Goal: Task Accomplishment & Management: Complete application form

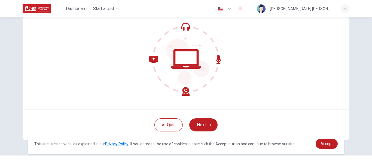
scroll to position [54, 0]
click at [203, 122] on button "Next" at bounding box center [203, 124] width 28 height 13
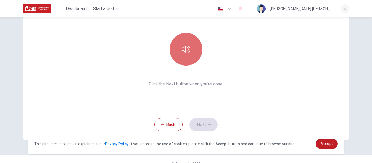
click at [188, 52] on icon "button" at bounding box center [186, 49] width 9 height 9
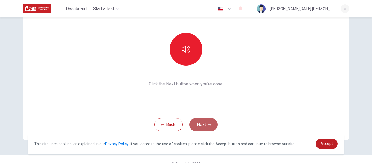
click at [202, 124] on button "Next" at bounding box center [203, 124] width 28 height 13
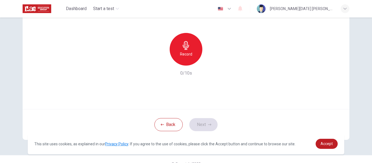
click at [311, 38] on div "Use this screen to make sure your microphone is working. Click the record butto…" at bounding box center [186, 43] width 327 height 131
click at [189, 50] on icon "button" at bounding box center [186, 45] width 9 height 9
click at [159, 62] on icon "button" at bounding box center [160, 61] width 3 height 3
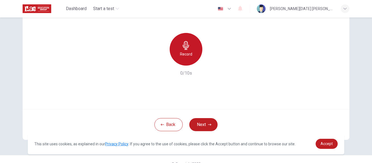
click at [187, 51] on h6 "Record" at bounding box center [186, 54] width 12 height 7
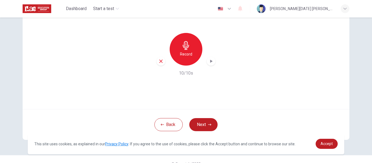
click at [161, 59] on icon "button" at bounding box center [161, 61] width 5 height 5
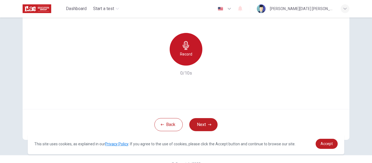
click at [186, 48] on icon "button" at bounding box center [186, 45] width 6 height 9
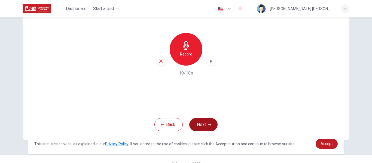
click at [211, 125] on button "Next" at bounding box center [203, 124] width 28 height 13
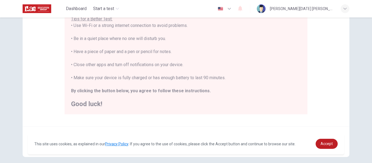
scroll to position [140, 0]
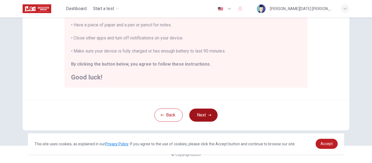
click at [207, 112] on button "Next" at bounding box center [203, 115] width 28 height 13
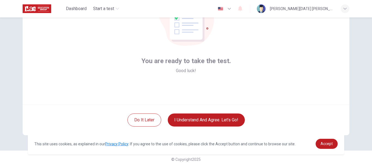
scroll to position [59, 0]
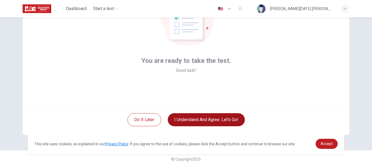
click at [220, 119] on button "I understand and agree. Let’s go!" at bounding box center [206, 119] width 77 height 13
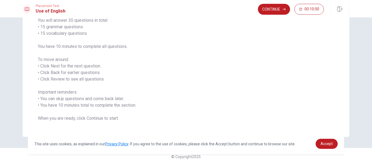
scroll to position [50, 0]
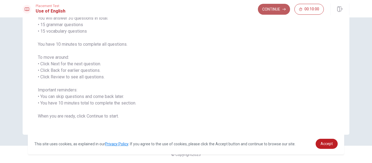
click at [274, 10] on button "Continue" at bounding box center [274, 9] width 32 height 11
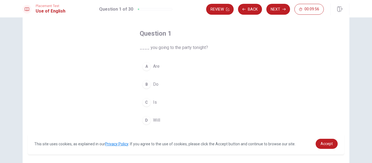
scroll to position [22, 0]
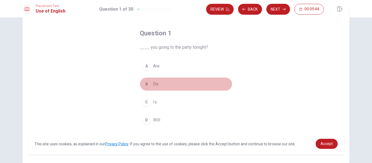
click at [150, 85] on button "B Do" at bounding box center [186, 84] width 93 height 14
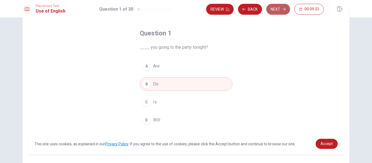
click at [276, 9] on button "Next" at bounding box center [279, 9] width 24 height 11
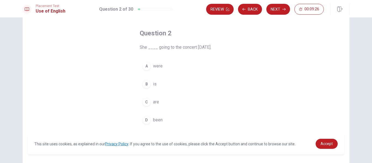
click at [147, 82] on div "B" at bounding box center [146, 84] width 9 height 9
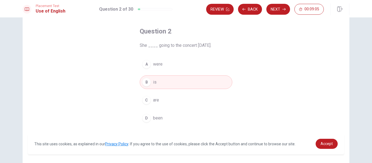
scroll to position [23, 0]
click at [279, 12] on button "Next" at bounding box center [279, 9] width 24 height 11
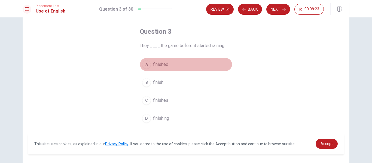
click at [166, 63] on span "finished" at bounding box center [160, 64] width 15 height 7
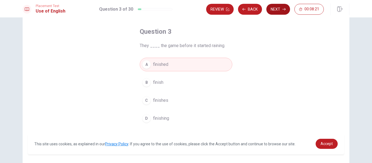
click at [282, 9] on button "Next" at bounding box center [279, 9] width 24 height 11
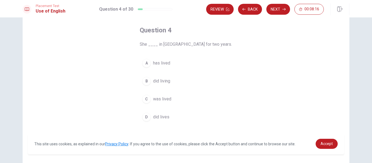
scroll to position [25, 0]
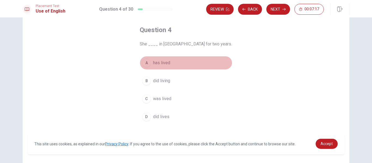
click at [164, 63] on span "has lived" at bounding box center [161, 63] width 17 height 7
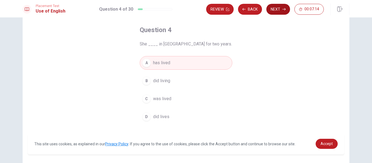
click at [279, 11] on button "Next" at bounding box center [279, 9] width 24 height 11
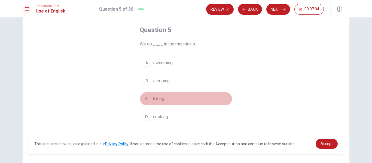
click at [159, 100] on span "hiking" at bounding box center [158, 99] width 11 height 7
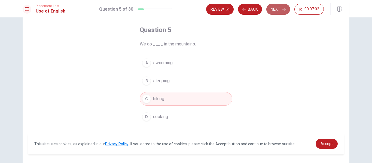
click at [276, 7] on button "Next" at bounding box center [279, 9] width 24 height 11
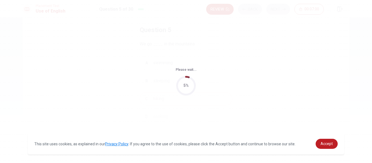
scroll to position [0, 0]
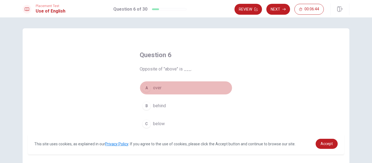
click at [160, 86] on span "over" at bounding box center [157, 88] width 8 height 7
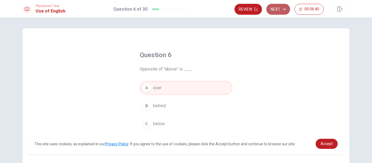
click at [279, 8] on button "Next" at bounding box center [279, 9] width 24 height 11
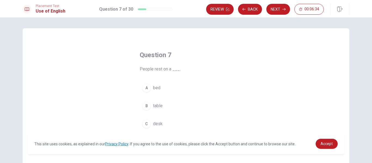
click at [155, 90] on span "bed" at bounding box center [156, 88] width 7 height 7
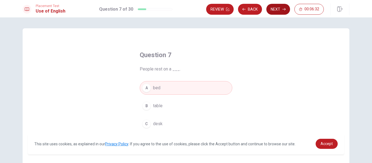
click at [280, 10] on button "Next" at bounding box center [279, 9] width 24 height 11
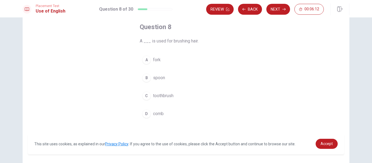
scroll to position [28, 0]
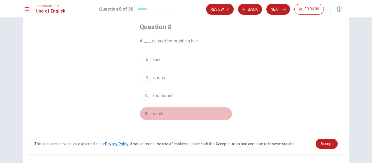
click at [156, 113] on span "comb" at bounding box center [158, 114] width 11 height 7
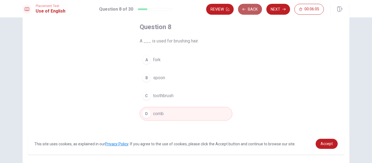
click at [254, 8] on button "Back" at bounding box center [250, 9] width 24 height 11
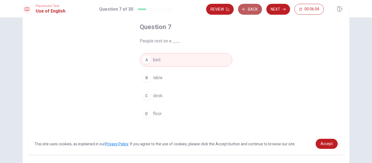
click at [254, 8] on button "Back" at bounding box center [250, 9] width 24 height 11
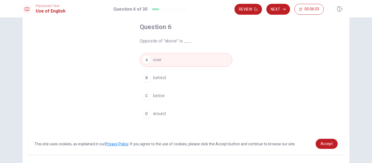
click at [255, 3] on div "Placement Test Use of English Question 6 of 30 Review Next 00:06:03" at bounding box center [186, 8] width 372 height 17
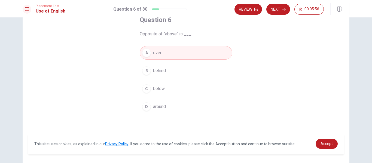
scroll to position [35, 0]
click at [283, 9] on icon "button" at bounding box center [284, 9] width 3 height 3
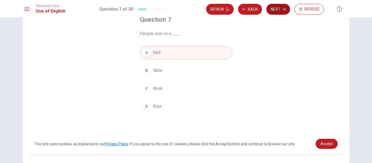
click at [280, 8] on button "Next" at bounding box center [279, 9] width 24 height 11
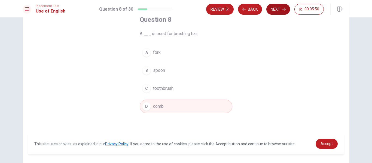
click at [278, 10] on button "Next" at bounding box center [279, 9] width 24 height 11
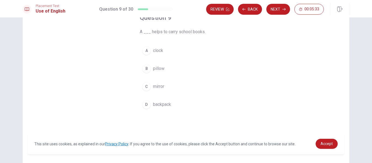
scroll to position [37, 0]
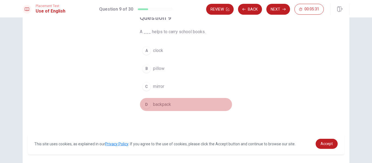
click at [166, 105] on span "backpack" at bounding box center [162, 104] width 18 height 7
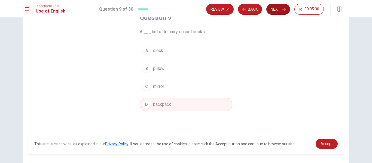
click at [281, 11] on button "Next" at bounding box center [279, 9] width 24 height 11
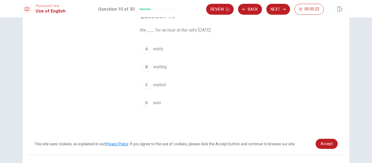
scroll to position [39, 0]
click at [164, 86] on span "waited" at bounding box center [159, 85] width 13 height 7
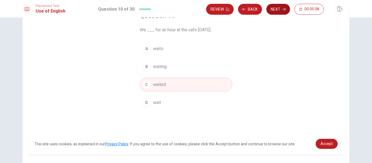
click at [280, 11] on button "Next" at bounding box center [279, 9] width 24 height 11
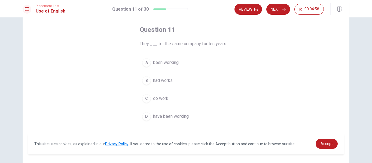
scroll to position [25, 0]
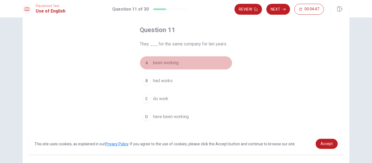
click at [172, 62] on span "been working" at bounding box center [166, 63] width 26 height 7
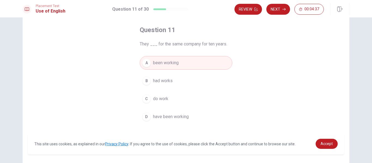
click at [180, 116] on span "have been working" at bounding box center [171, 117] width 36 height 7
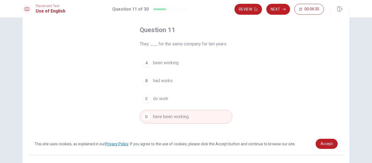
click at [279, 10] on button "Next" at bounding box center [279, 9] width 24 height 11
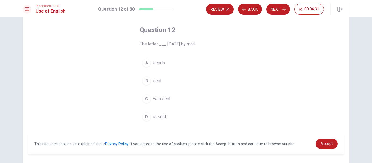
scroll to position [26, 0]
click at [165, 96] on span "was sent" at bounding box center [161, 98] width 17 height 7
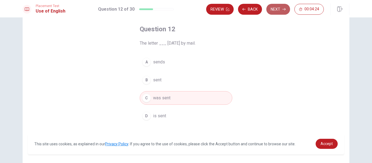
click at [275, 8] on button "Next" at bounding box center [279, 9] width 24 height 11
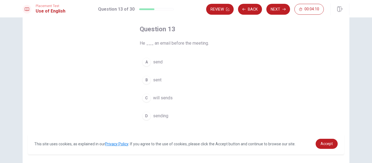
click at [156, 79] on span "sent" at bounding box center [157, 80] width 8 height 7
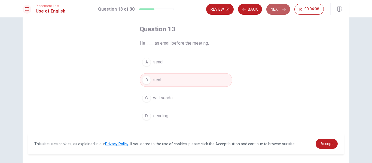
click at [281, 8] on button "Next" at bounding box center [279, 9] width 24 height 11
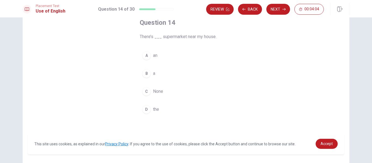
scroll to position [33, 0]
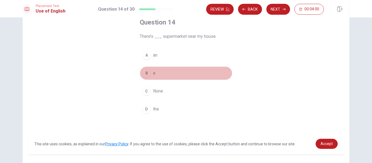
click at [154, 74] on span "a" at bounding box center [154, 73] width 2 height 7
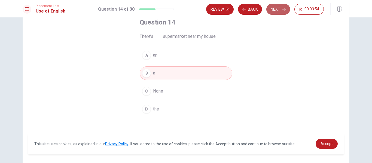
click at [285, 7] on button "Next" at bounding box center [279, 9] width 24 height 11
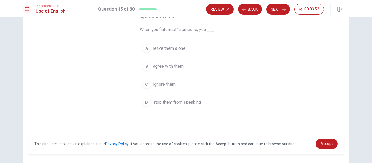
scroll to position [40, 0]
click at [172, 82] on span "ignore them" at bounding box center [164, 84] width 23 height 7
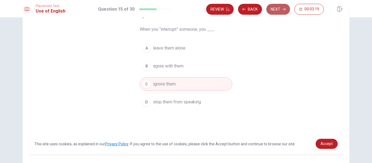
click at [279, 11] on button "Next" at bounding box center [279, 9] width 24 height 11
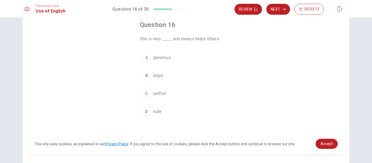
scroll to position [31, 0]
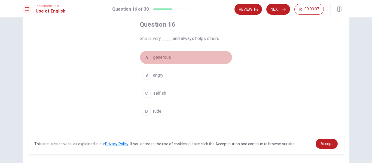
click at [158, 57] on span "generous" at bounding box center [162, 57] width 18 height 7
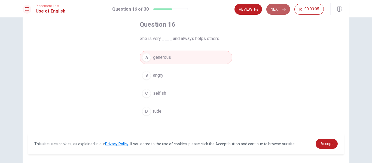
click at [279, 11] on button "Next" at bounding box center [279, 9] width 24 height 11
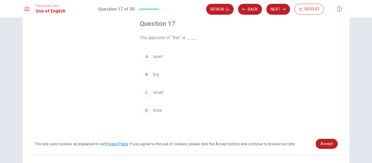
scroll to position [32, 0]
click at [156, 74] on span "big" at bounding box center [156, 74] width 6 height 7
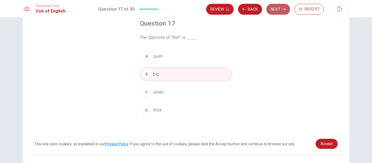
click at [274, 9] on button "Next" at bounding box center [279, 9] width 24 height 11
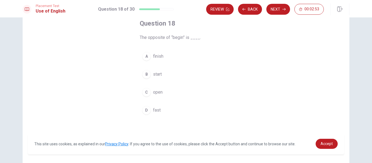
click at [158, 56] on span "finish" at bounding box center [158, 56] width 10 height 7
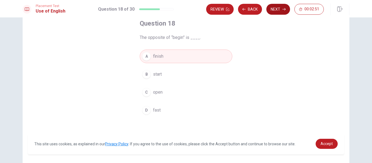
click at [278, 8] on button "Next" at bounding box center [279, 9] width 24 height 11
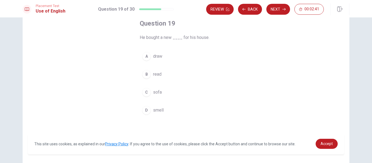
click at [151, 89] on button "C sofa" at bounding box center [186, 93] width 93 height 14
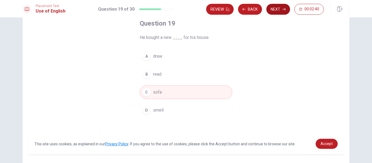
click at [275, 11] on button "Next" at bounding box center [279, 9] width 24 height 11
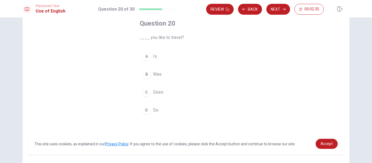
click at [154, 109] on span "Do" at bounding box center [155, 110] width 5 height 7
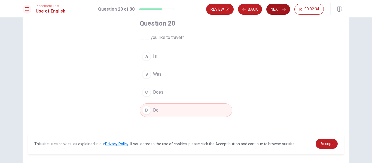
click at [280, 9] on button "Next" at bounding box center [279, 9] width 24 height 11
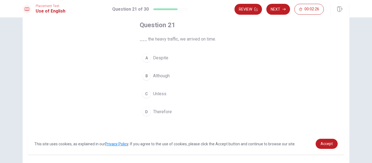
scroll to position [30, 0]
click at [163, 110] on span "Therefore" at bounding box center [162, 111] width 19 height 7
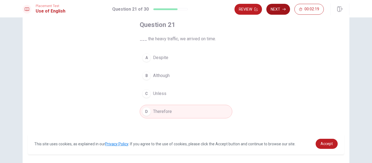
click at [283, 6] on button "Next" at bounding box center [279, 9] width 24 height 11
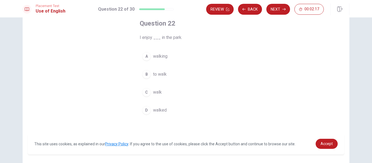
scroll to position [32, 0]
click at [159, 54] on span "walking" at bounding box center [160, 56] width 14 height 7
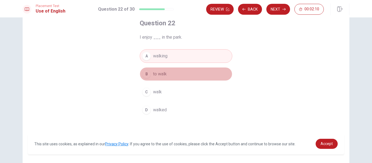
click at [170, 75] on button "B to walk" at bounding box center [186, 74] width 93 height 14
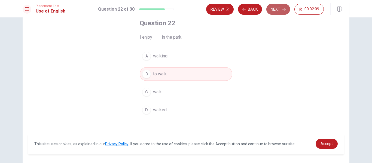
click at [280, 12] on button "Next" at bounding box center [279, 9] width 24 height 11
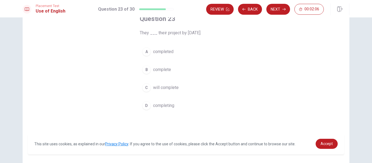
scroll to position [36, 0]
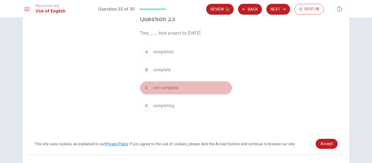
click at [171, 88] on span "will complete" at bounding box center [166, 88] width 26 height 7
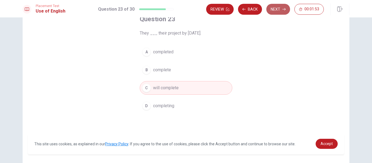
click at [278, 9] on button "Next" at bounding box center [279, 9] width 24 height 11
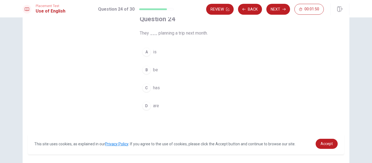
scroll to position [37, 0]
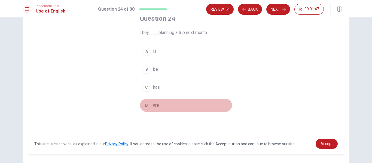
click at [155, 105] on span "are" at bounding box center [156, 105] width 6 height 7
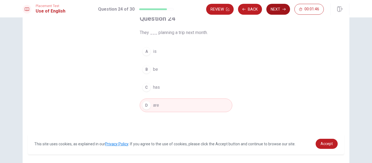
click at [272, 9] on button "Next" at bounding box center [279, 9] width 24 height 11
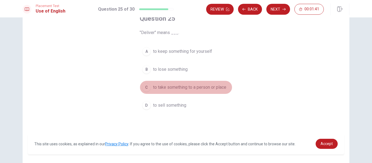
click at [190, 88] on span "to take something to a person or place" at bounding box center [189, 87] width 73 height 7
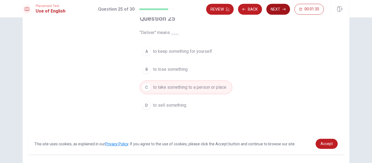
click at [279, 9] on button "Next" at bounding box center [279, 9] width 24 height 11
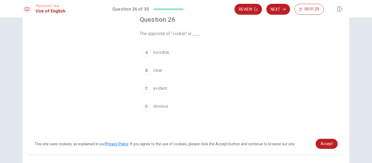
scroll to position [36, 0]
click at [169, 50] on button "A invisible" at bounding box center [186, 53] width 93 height 14
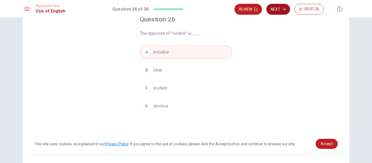
click at [276, 6] on button "Next" at bounding box center [279, 9] width 24 height 11
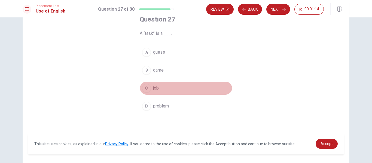
click at [156, 84] on button "C job" at bounding box center [186, 89] width 93 height 14
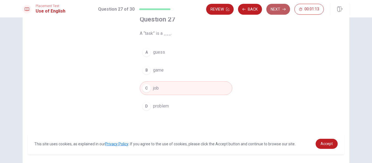
click at [273, 12] on button "Next" at bounding box center [279, 9] width 24 height 11
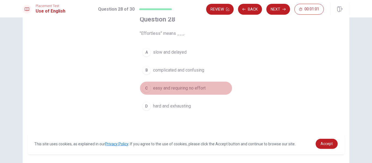
click at [179, 89] on span "easy and requiring no effort" at bounding box center [179, 88] width 53 height 7
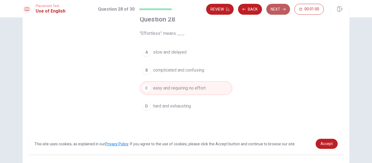
click at [278, 7] on button "Next" at bounding box center [279, 9] width 24 height 11
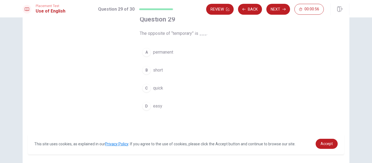
click at [168, 53] on span "permanent" at bounding box center [163, 52] width 20 height 7
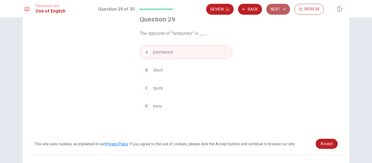
click at [281, 9] on button "Next" at bounding box center [279, 9] width 24 height 11
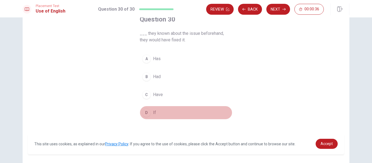
click at [153, 113] on span "If" at bounding box center [154, 113] width 3 height 7
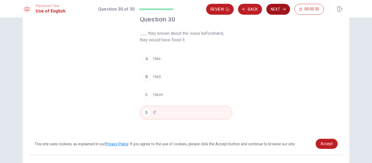
click at [273, 9] on button "Next" at bounding box center [279, 9] width 24 height 11
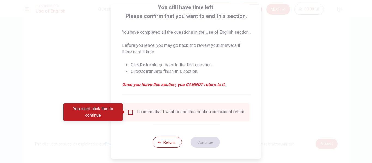
scroll to position [47, 0]
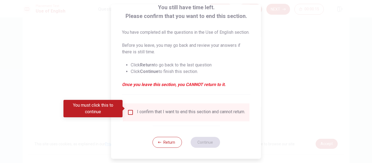
click at [136, 104] on div "I confirm that I want to end this section and cannot return." at bounding box center [186, 113] width 127 height 18
click at [129, 110] on input "You must click this to continue" at bounding box center [130, 112] width 7 height 7
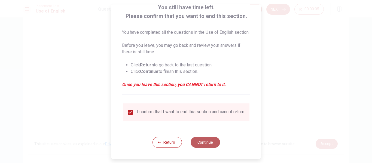
click at [207, 146] on button "Continue" at bounding box center [205, 142] width 29 height 11
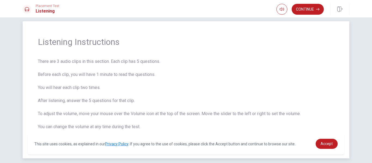
scroll to position [9, 0]
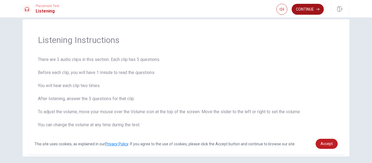
click at [308, 12] on button "Continue" at bounding box center [308, 9] width 32 height 11
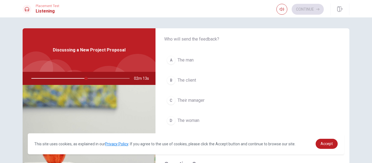
scroll to position [19, 0]
click at [192, 59] on span "The man" at bounding box center [186, 59] width 16 height 7
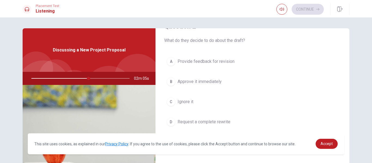
scroll to position [157, 0]
click at [221, 62] on span "Provide feedback for revision" at bounding box center [206, 61] width 57 height 7
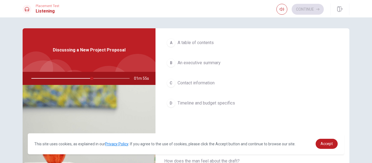
scroll to position [315, 0]
click at [230, 100] on span "Timeline and budget specifics" at bounding box center [207, 103] width 58 height 7
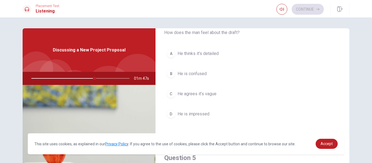
scroll to position [443, 0]
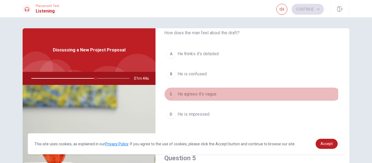
click at [217, 94] on button "C He agrees it’s vague" at bounding box center [252, 95] width 177 height 14
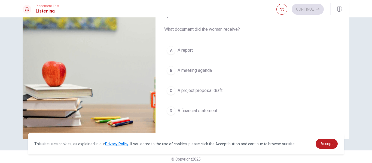
scroll to position [79, 0]
click at [218, 89] on span "A project proposal draft" at bounding box center [200, 90] width 45 height 7
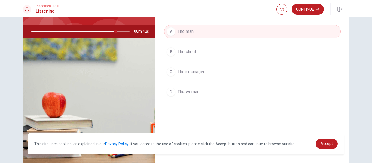
scroll to position [47, 0]
click at [309, 8] on button "Continue" at bounding box center [308, 9] width 32 height 11
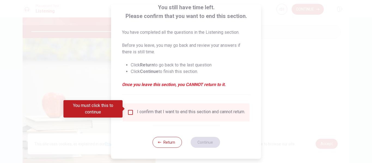
scroll to position [40, 0]
click at [164, 140] on button "Return" at bounding box center [166, 142] width 29 height 11
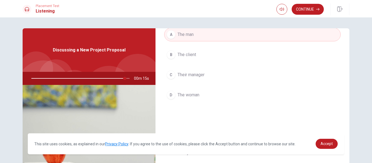
scroll to position [44, 0]
click at [308, 6] on button "Continue" at bounding box center [308, 9] width 32 height 11
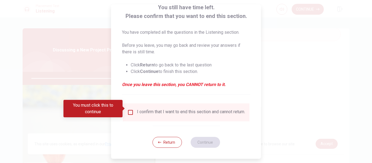
scroll to position [40, 0]
click at [130, 109] on input "You must click this to continue" at bounding box center [130, 112] width 7 height 7
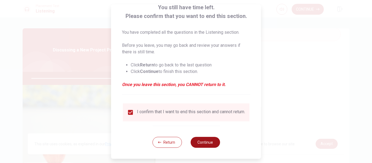
type input "0"
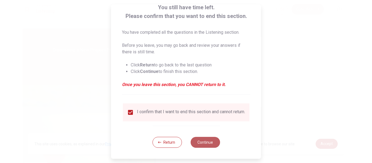
click at [206, 139] on button "Continue" at bounding box center [205, 142] width 29 height 11
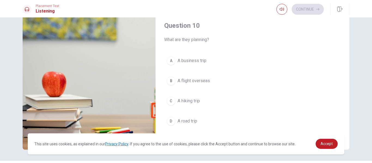
scroll to position [68, 0]
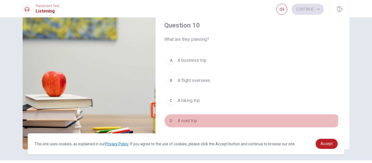
click at [201, 117] on button "D A road trip" at bounding box center [252, 121] width 177 height 14
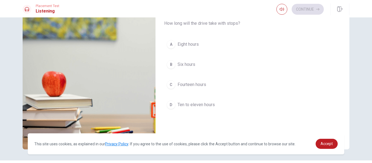
scroll to position [105, 0]
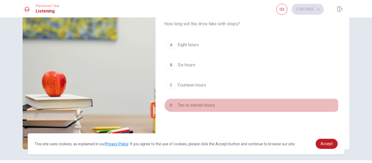
click at [219, 106] on button "D Ten to eleven hours" at bounding box center [252, 106] width 177 height 14
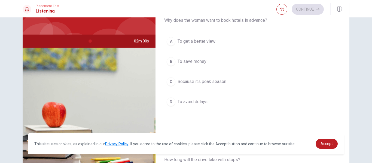
scroll to position [37, 0]
click at [219, 42] on button "A To get a better view" at bounding box center [252, 42] width 177 height 14
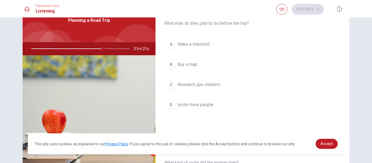
scroll to position [284, 0]
click at [208, 46] on span "Make a checklist" at bounding box center [194, 44] width 32 height 7
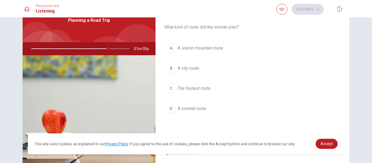
scroll to position [420, 0]
click at [217, 50] on span "A scenic mountain route" at bounding box center [201, 48] width 46 height 7
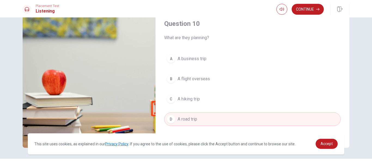
scroll to position [70, 0]
click at [309, 12] on button "Continue" at bounding box center [308, 9] width 32 height 11
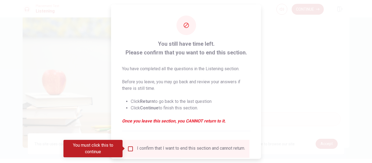
scroll to position [40, 0]
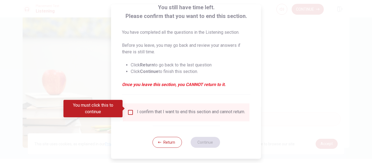
click at [129, 109] on input "You must click this to continue" at bounding box center [130, 112] width 7 height 7
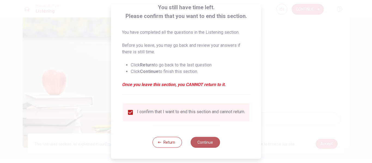
click at [208, 144] on button "Continue" at bounding box center [205, 142] width 29 height 11
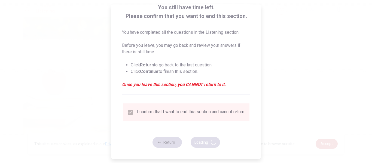
type input "87"
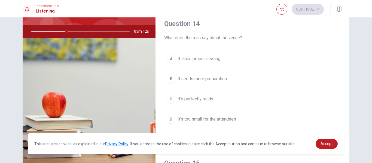
scroll to position [392, 0]
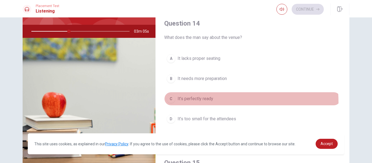
click at [217, 102] on button "C It’s perfectly ready" at bounding box center [252, 99] width 177 height 14
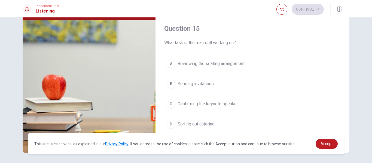
scroll to position [65, 0]
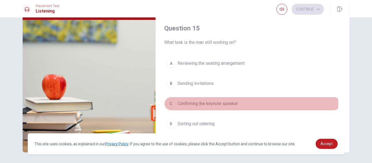
click at [240, 104] on button "C Confirming the keynote speaker" at bounding box center [252, 104] width 177 height 14
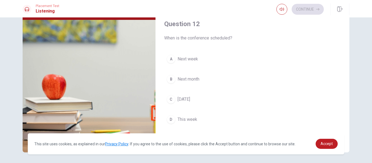
scroll to position [94, 0]
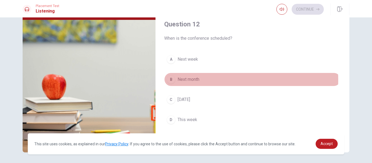
click at [211, 80] on button "B Next month" at bounding box center [252, 80] width 177 height 14
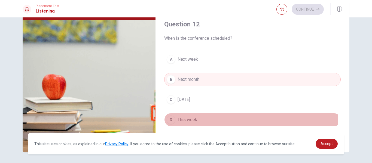
click at [207, 120] on button "D This week" at bounding box center [252, 120] width 177 height 14
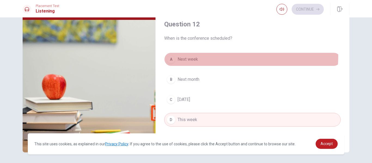
click at [228, 57] on button "A Next week" at bounding box center [252, 60] width 177 height 14
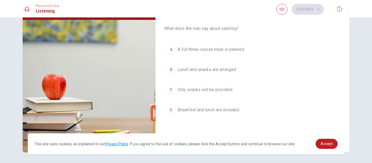
scroll to position [243, 0]
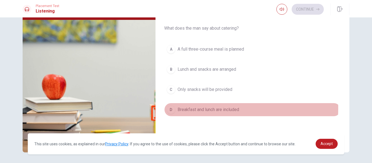
click at [216, 109] on span "Breakfast and lunch are included" at bounding box center [209, 110] width 62 height 7
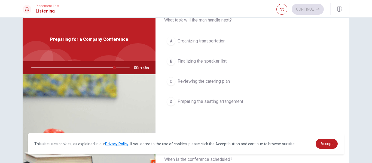
scroll to position [27, 0]
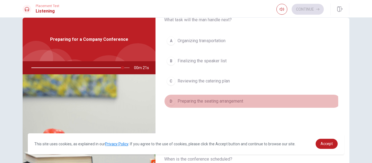
click at [218, 102] on span "Preparing the seating arrangement" at bounding box center [211, 101] width 66 height 7
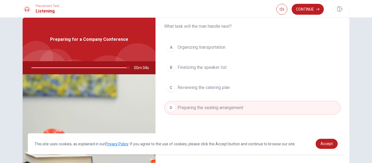
scroll to position [20, 0]
type input "0"
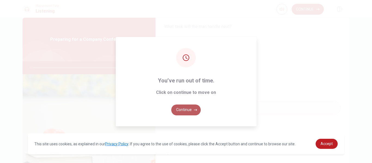
click at [191, 111] on button "Continue" at bounding box center [185, 110] width 29 height 11
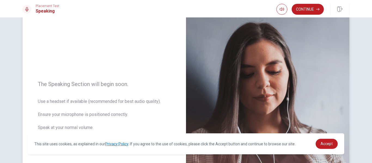
scroll to position [30, 0]
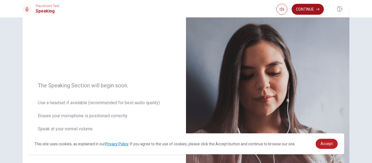
click at [307, 8] on button "Continue" at bounding box center [308, 9] width 32 height 11
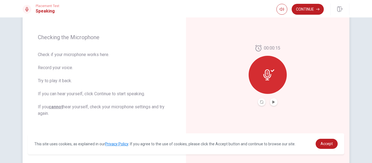
scroll to position [72, 0]
click at [274, 104] on button "Play Audio" at bounding box center [274, 102] width 8 height 8
click at [314, 8] on button "Continue" at bounding box center [308, 9] width 32 height 11
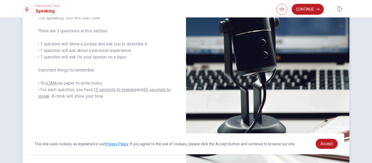
scroll to position [114, 0]
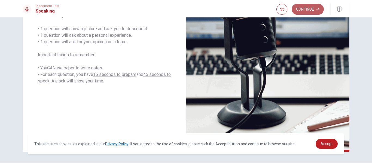
click at [307, 14] on button "Continue" at bounding box center [308, 9] width 32 height 11
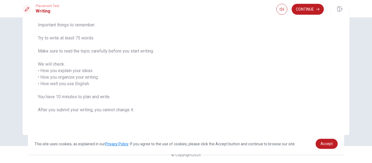
scroll to position [57, 0]
click at [312, 12] on button "Continue" at bounding box center [308, 9] width 32 height 11
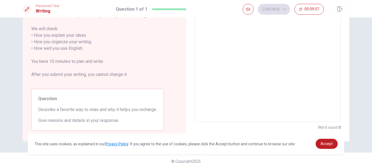
scroll to position [86, 0]
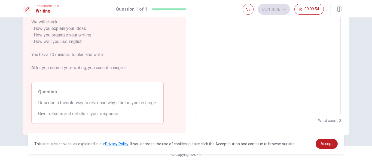
click at [219, 42] on textarea at bounding box center [268, 38] width 138 height 145
click at [127, 116] on span "Give reasons and details in your response." at bounding box center [97, 114] width 119 height 7
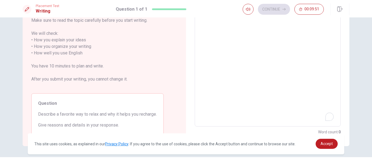
click at [233, 57] on textarea "To enrich screen reader interactions, please activate Accessibility in Grammarl…" at bounding box center [268, 50] width 138 height 145
click at [216, 26] on textarea "To enrich screen reader interactions, please activate Accessibility in Grammarl…" at bounding box center [268, 50] width 138 height 145
click at [203, 46] on textarea "To enrich screen reader interactions, please activate Accessibility in Grammarl…" at bounding box center [268, 50] width 138 height 145
click at [182, 45] on div "Directions Write about your opinion on a topic. Important things to remember: T…" at bounding box center [105, 50] width 164 height 192
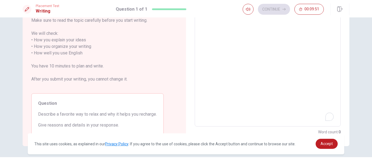
click at [223, 41] on textarea "To enrich screen reader interactions, please activate Accessibility in Grammarl…" at bounding box center [268, 50] width 138 height 145
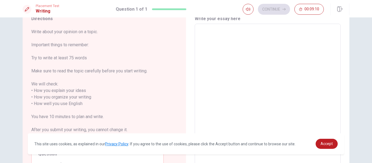
scroll to position [23, 0]
type textarea "F"
type textarea "x"
type textarea "Fo"
type textarea "x"
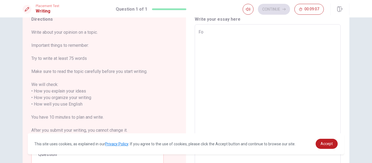
type textarea "Fom"
type textarea "x"
type textarea "Fo"
type textarea "x"
type textarea "For me the"
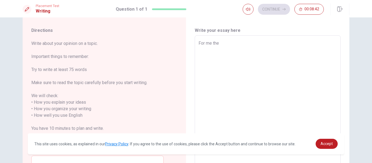
scroll to position [12, 0]
type textarea "x"
type textarea "For me the"
type textarea "x"
type textarea "For me the p"
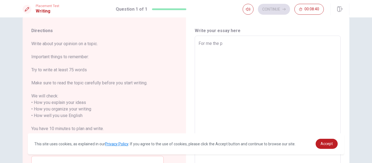
type textarea "x"
type textarea "For me the pe"
type textarea "x"
type textarea "For me the per"
type textarea "x"
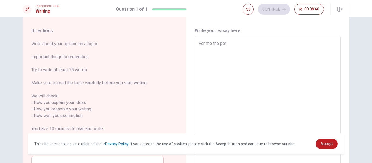
type textarea "For me the perf"
type textarea "x"
type textarea "For me the perfe"
type textarea "x"
type textarea "For me the perfec"
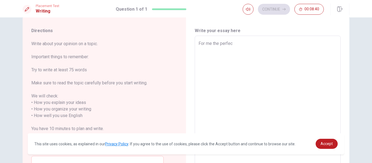
type textarea "x"
type textarea "For me the perfect"
type textarea "x"
type textarea "For me the perfect"
type textarea "x"
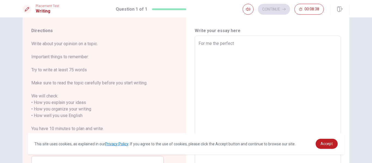
type textarea "For me the perfect f"
type textarea "x"
type textarea "For me the perfect fp"
type textarea "x"
type textarea "For me the perfect fpr"
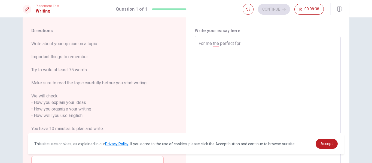
type textarea "x"
type textarea "For me the perfect fprm"
type textarea "x"
type textarea "For me the perfect fpr"
type textarea "x"
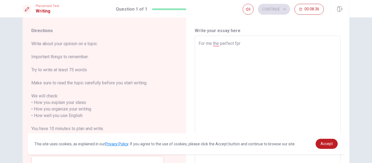
type textarea "For me the perfect fp"
type textarea "x"
type textarea "For me the perfect f"
type textarea "x"
type textarea "For me the perfect fo"
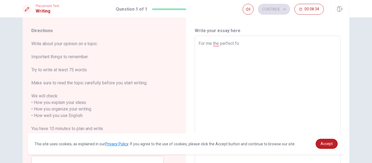
type textarea "x"
type textarea "For me the perfect fo"
type textarea "x"
type textarea "For me the perfect fo"
type textarea "x"
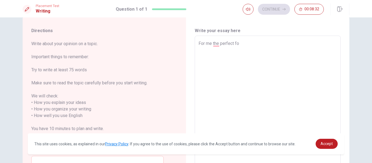
type textarea "For me the perfect for"
type textarea "x"
type textarea "For me the perfect form"
type textarea "x"
type textarea "For me the perfect form"
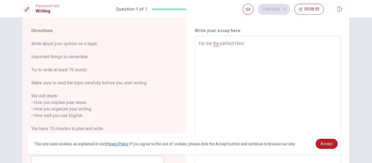
type textarea "x"
type textarea "For me the perfect form t"
type textarea "x"
type textarea "For me the perfect form to"
type textarea "x"
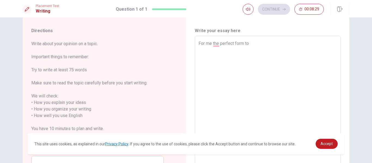
type textarea "For me the perfect form to"
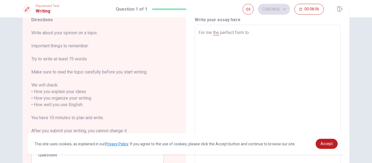
type textarea "x"
type textarea "For me the perfect form to"
type textarea "x"
type textarea "For me the perfect form to t"
type textarea "x"
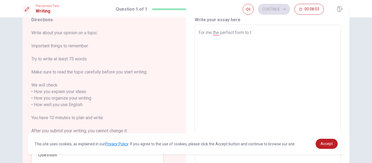
type textarea "For me the perfect form to ta"
type textarea "x"
type textarea "For me the perfect form to tak"
type textarea "x"
type textarea "For me the perfect form to take"
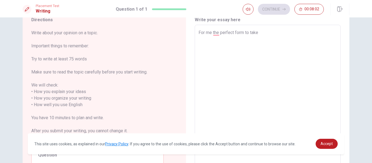
type textarea "x"
type textarea "For me the perfect form to take"
type textarea "x"
type textarea "For me the perfect form to take a"
type textarea "x"
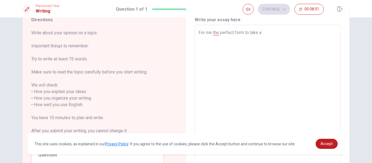
type textarea "For me the perfect form to take a"
type textarea "x"
type textarea "For me the perfect form to take a r"
type textarea "x"
type textarea "For me the perfect form to take a re"
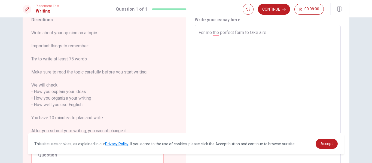
type textarea "x"
type textarea "For me the perfect form to take a res"
type textarea "x"
type textarea "For me the perfect form to take a rest"
type textarea "x"
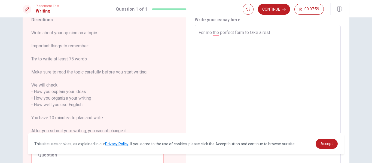
type textarea "For me the perfect form to take a rest"
type textarea "x"
type textarea "For me the perfect form to take a rest i"
type textarea "x"
type textarea "For me the perfect form to take a rest is"
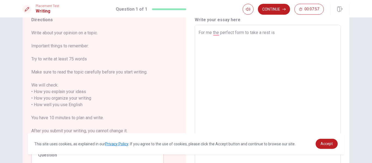
type textarea "x"
type textarea "For me the perfect form to take a rest is"
type textarea "x"
type textarea "For me the perfect form to take a rest is w"
type textarea "x"
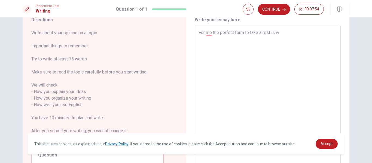
type textarea "For me the perfect form to take a rest is wh"
type textarea "x"
type textarea "For me the perfect form to take a rest is whe"
type textarea "x"
type textarea "For me the perfect form to take a rest is when"
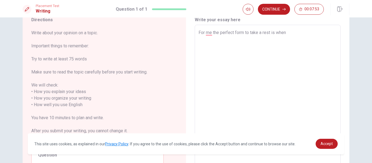
type textarea "x"
type textarea "For me the perfect form to take a rest is when"
type textarea "x"
type textarea "For me the perfect form to take a rest is when I can t"
click at [287, 31] on textarea "For me the perfect form to take a rest is when" at bounding box center [268, 101] width 138 height 145
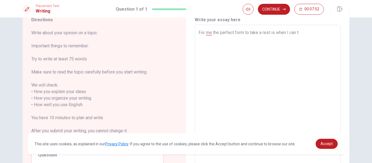
click at [284, 32] on textarea "For me the perfect form to take a rest is when" at bounding box center [268, 101] width 138 height 145
click at [286, 34] on textarea "For me the perfect form to take a rest is when" at bounding box center [268, 101] width 138 height 145
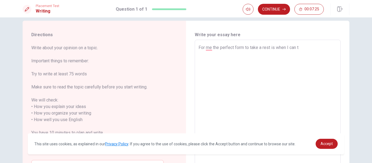
scroll to position [0, 0]
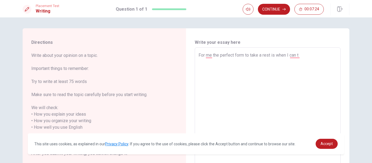
click at [299, 55] on textarea "For me the perfect form to take a rest is when I can t" at bounding box center [268, 124] width 138 height 145
type textarea "x"
type textarea "For me the perfect form to take a rest is when I can"
type textarea "x"
type textarea "For me the perfect form to take a rest is when I can t"
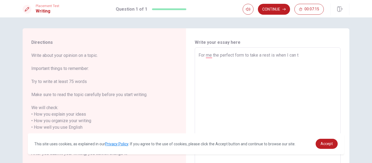
type textarea "x"
type textarea "For me the perfect form to take a rest is when I can"
type textarea "x"
type textarea "For me the perfect form to take a rest is when I can m"
type textarea "x"
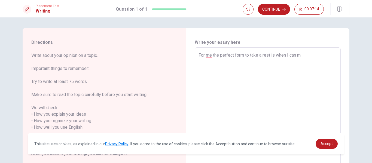
type textarea "For me the perfect form to take a rest is when I can ma"
type textarea "x"
type textarea "For me the perfect form to take a rest is when I can mad"
type textarea "x"
type textarea "For me the perfect form to take a rest is when I can made"
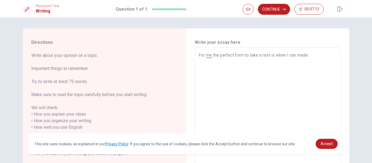
type textarea "x"
type textarea "For me the perfect form to take a rest is when I can made"
type textarea "x"
type textarea "For me the perfect form to take a rest is when I can made a"
type textarea "x"
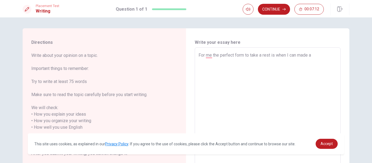
type textarea "For me the perfect form to take a rest is when I can made a"
type textarea "x"
click at [315, 53] on textarea "For me the perfect form to take a rest is when I can made a" at bounding box center [268, 124] width 138 height 145
type textarea "For me the perfect form to take a rest is when I can made a trip. Also"
click at [311, 56] on textarea "For me the perfect form to take a rest is when I can made a" at bounding box center [268, 124] width 138 height 145
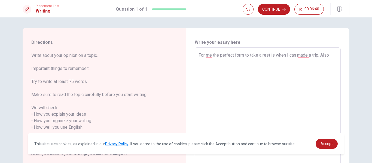
click at [331, 56] on textarea "For me the perfect form to take a rest is when I can made a trip. Also" at bounding box center [268, 124] width 138 height 145
type textarea "x"
type textarea "For me the perfect form to take a rest is when I can made a trip. Also"
type textarea "x"
type textarea "For me the perfect form to take a rest is when I can made a trip. Als"
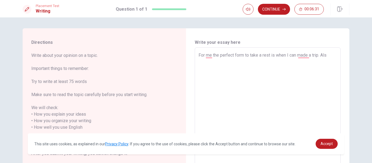
type textarea "x"
type textarea "For me the perfect form to take a rest is when I can made a trip. Al"
type textarea "x"
type textarea "For me the perfect form to take a rest is when I can made a trip. A"
type textarea "x"
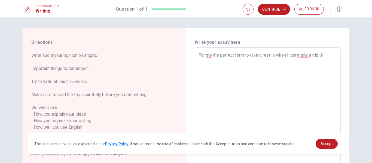
type textarea "For me the perfect form to take a rest is when I can made a trip."
type textarea "x"
type textarea "For me the perfect form to take a rest is when I can made a trip."
type textarea "x"
type textarea "For me the perfect form to take a rest is when I can made a trip,"
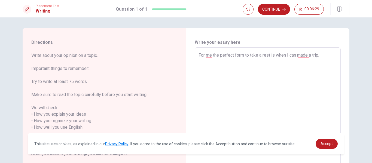
click at [309, 55] on textarea "For me the perfect form to take a rest is when I can made a trip." at bounding box center [268, 124] width 138 height 145
click at [306, 55] on textarea "For me the perfect form to take a rest is when I can made a trip." at bounding box center [268, 124] width 138 height 145
click at [307, 55] on textarea "For me the perfect form to take a rest is when I can made a trip." at bounding box center [268, 124] width 138 height 145
type textarea "x"
type textarea "For me the perfect form to take a rest is when I can mad a trip,"
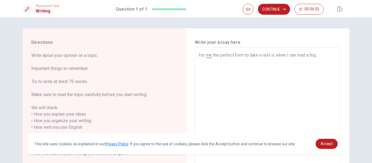
type textarea "x"
type textarea "For me the perfect form to take a rest is when I can ma a trip,"
type textarea "x"
type textarea "For me the perfect form to take a rest is when I can mak a trip,"
type textarea "x"
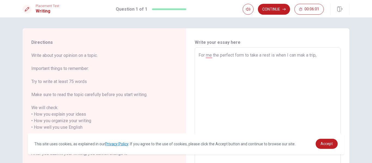
type textarea "For me the perfect form to take a rest is when I can make a trip,"
click at [321, 56] on textarea "For me the perfect form to take a rest is when I can make a trip," at bounding box center [268, 124] width 138 height 145
type textarea "x"
type textarea "For me the perfect form to take a rest is when I can make a trip,"
type textarea "x"
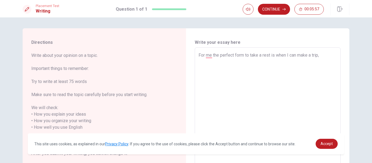
type textarea "For me the perfect form to take a rest is when I can make a trip"
type textarea "x"
type textarea "For me the perfect form to take a rest is when I can make a trip."
type textarea "x"
type textarea "For me the perfect form to take a rest is when I can make a trip."
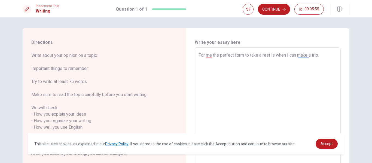
type textarea "x"
type textarea "For me the perfect form to take a rest is when I can make a trip. T"
type textarea "x"
type textarea "For me the perfect form to take a rest is when I can make a trip. Th"
type textarea "x"
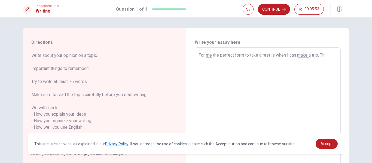
type textarea "For me the perfect form to take a rest is when I can make a trip. The"
type textarea "x"
type textarea "For me the perfect form to take a rest is when I can make a trip. Ther"
type textarea "x"
type textarea "For me the perfect form to take a rest is when I can make a trip. There"
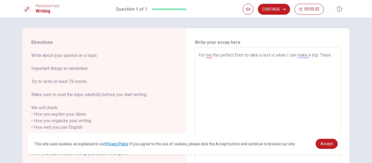
type textarea "x"
type textarea "For me the perfect form to take a rest is when I can make a trip. There"
type textarea "x"
type textarea "For me the perfect form to take a rest is when I can make a trip. There i"
type textarea "x"
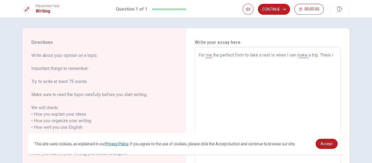
type textarea "For me the perfect form to take a rest is when I can make a trip. There is"
type textarea "x"
type textarea "For me the perfect form to take a rest is when I can make a trip. There is"
type textarea "x"
click at [204, 62] on textarea "For me the perfect form to take a rest is when I can make a trip. There is" at bounding box center [268, 124] width 138 height 145
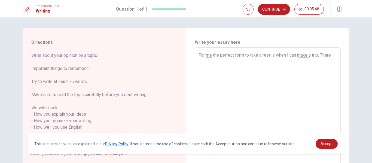
type textarea "Fo me the perfect form to take a rest is when I can make a trip. There"
click at [301, 55] on textarea "For me the perfect form to take a rest is when I can make a trip. There is" at bounding box center [268, 124] width 138 height 145
click at [331, 58] on textarea "Fo me the perfect form to take a rest is when I can make a trip. There" at bounding box center [268, 124] width 138 height 145
type textarea "x"
type textarea "Fo me the perfect form to take a rest is when I can make a trip. Ther"
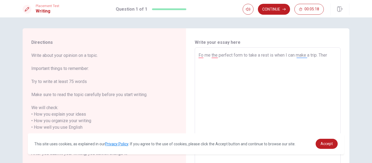
type textarea "x"
type textarea "Fo me the perfect form to take a rest is when I can make a trip. The"
type textarea "x"
type textarea "Fo me the perfect form to take a rest is when I can make a trip. Th"
type textarea "x"
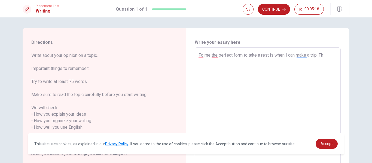
type textarea "Fo me the perfect form to take a rest is when I can make a trip. T"
type textarea "x"
type textarea "Fo me the perfect form to take a rest is when I can make a trip."
type textarea "x"
type textarea "Fo me the perfect form to take a rest is when I can make a trip. O"
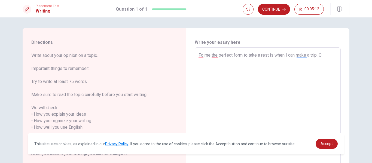
type textarea "x"
type textarea "Fo me the perfect form to take a rest is when I can make a trip. On"
type textarea "x"
type textarea "Fo me the perfect form to take a rest is when I can make a trip. Onc"
type textarea "x"
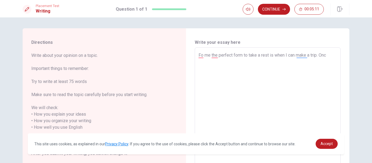
type textarea "Fo me the perfect form to take a rest is when I can make a trip. Once"
type textarea "x"
type textarea "Fo me the perfect form to take a rest is when I can make a trip. Once"
type textarea "x"
type textarea "Fo me the perfect form to take a rest is when I can make a trip. Once I"
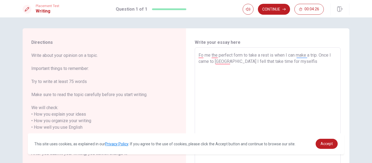
click at [259, 63] on textarea "Fo me the perfect form to take a rest is when I can make a trip. Once I came to…" at bounding box center [268, 124] width 138 height 145
click at [254, 63] on textarea "Fo me the perfect form to take a rest is when I can make a trip. Once I came to…" at bounding box center [268, 124] width 138 height 145
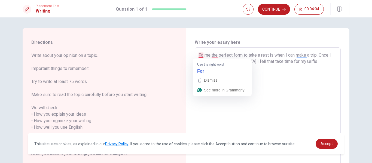
click at [201, 55] on textarea "Fo me the perfect form to take a rest is when I can make a trip. Once I came to…" at bounding box center [268, 124] width 138 height 145
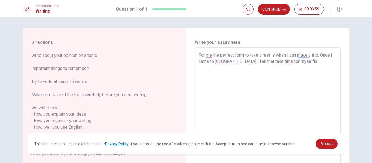
click at [296, 61] on textarea "For me the perfect form to take a rest is when I can make a trip. Once I came t…" at bounding box center [268, 124] width 138 height 145
click at [291, 62] on textarea "For me the perfect form to take a rest is when I can make a trip. Once I came t…" at bounding box center [268, 124] width 138 height 145
click at [300, 62] on textarea "For me the perfect form to take a rest is when I can make a trip. Once I came t…" at bounding box center [268, 124] width 138 height 145
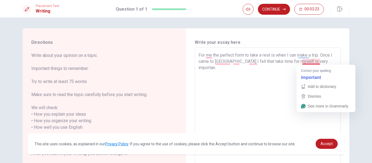
click at [311, 59] on textarea "For me the perfect form to take a rest is when I can make a trip. Once I came t…" at bounding box center [268, 124] width 138 height 145
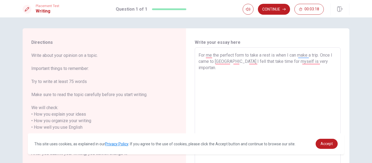
click at [319, 60] on textarea "For me the perfect form to take a rest is when I can make a trip. Once I came t…" at bounding box center [268, 124] width 138 height 145
click at [257, 60] on textarea "For me the perfect form to take a rest is when I can make a trip. Once I came t…" at bounding box center [268, 124] width 138 height 145
click at [330, 61] on textarea "For me the perfect form to take a rest is when I can make a trip. Once I came t…" at bounding box center [268, 124] width 138 height 145
click at [324, 61] on textarea "For me the perfect form to take a rest is when I can make a trip. Once I came t…" at bounding box center [268, 124] width 138 height 145
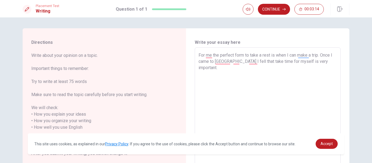
click at [248, 61] on textarea "For me the perfect form to take a rest is when I can make a trip. Once I came t…" at bounding box center [268, 124] width 138 height 145
click at [249, 61] on textarea "For me the perfect form to take a rest is when I can make a trip. Once I came t…" at bounding box center [268, 124] width 138 height 145
click at [248, 61] on textarea "For me the perfect form to take a rest is when I can make a trip. Once I came t…" at bounding box center [268, 124] width 138 height 145
click at [262, 62] on textarea "For me the perfect form to take a rest is when I can make a trip. Once I came t…" at bounding box center [268, 124] width 138 height 145
click at [327, 62] on textarea "For me the perfect form to take a rest is when I can make a trip. Once I came t…" at bounding box center [268, 124] width 138 height 145
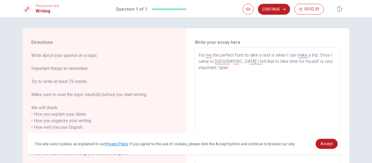
click at [249, 71] on textarea "For me the perfect form to take a rest is when I can make a trip. Once I came t…" at bounding box center [268, 124] width 138 height 145
click at [206, 66] on textarea "For me the perfect form to take a rest is when I can make a trip. Once I came t…" at bounding box center [268, 124] width 138 height 145
click at [204, 67] on textarea "For me the perfect form to take a rest is when I can make a trip. Once I came t…" at bounding box center [268, 124] width 138 height 145
click at [210, 68] on textarea "For me the perfect form to take a rest is when I can make a trip. Once I came t…" at bounding box center [268, 124] width 138 height 145
click at [207, 69] on textarea "For me the perfect form to take a rest is when I can make a trip. Once I came t…" at bounding box center [268, 124] width 138 height 145
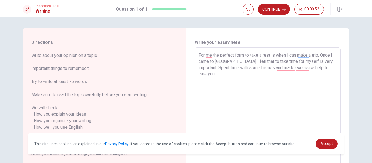
click at [290, 68] on textarea "For me the perfect form to take a rest is when I can make a trip. Once I came t…" at bounding box center [268, 124] width 138 height 145
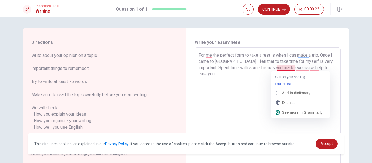
click at [282, 68] on textarea "For me the perfect form to take a rest is when I can make a trip. Once I came t…" at bounding box center [268, 124] width 138 height 145
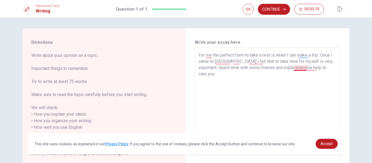
click at [304, 69] on textarea "For me the perfect form to take a rest is when I can make a trip. Once I came t…" at bounding box center [268, 124] width 138 height 145
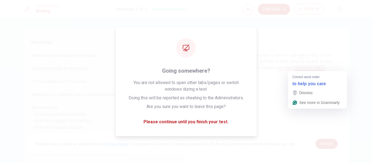
click at [285, 37] on div "Write your essay here For me the perfect form to take a rest is when I can make…" at bounding box center [268, 124] width 164 height 192
click at [260, 119] on textarea "For me the perfect form to take a rest is when I can make a trip. Once I came t…" at bounding box center [268, 124] width 138 height 145
click at [286, 36] on div "Write your essay here For me the perfect form to take a rest is when I can make…" at bounding box center [268, 124] width 164 height 192
click at [268, 42] on h6 "Write your essay here" at bounding box center [268, 42] width 146 height 7
click at [268, 117] on textarea "For me the perfect form to take a rest is when I can make a trip. Once I came t…" at bounding box center [268, 124] width 138 height 145
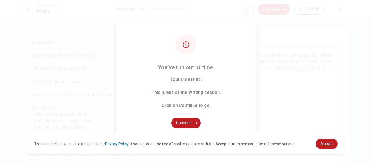
click at [277, 34] on div "You’ve run out of time. Your time is up. This is end of the Writing section. Cl…" at bounding box center [186, 81] width 372 height 163
click at [277, 46] on div "You’ve run out of time. Your time is up. This is end of the Writing section. Cl…" at bounding box center [186, 81] width 372 height 163
click at [267, 37] on div "You’ve run out of time. Your time is up. This is end of the Writing section. Cl…" at bounding box center [186, 81] width 372 height 163
click at [177, 120] on button "Continue" at bounding box center [185, 123] width 29 height 11
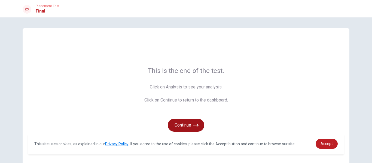
click at [179, 120] on button "Continue" at bounding box center [186, 125] width 37 height 13
